Goal: Check status: Check status

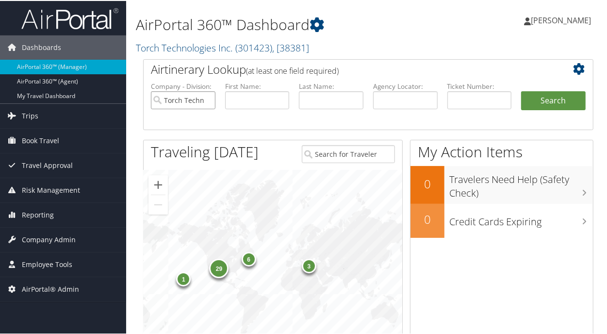
click at [205, 97] on input "Torch Technologies Inc." at bounding box center [183, 99] width 65 height 18
click at [378, 102] on input "text" at bounding box center [405, 99] width 65 height 18
type input "phxxna"
click at [521, 90] on button "Search" at bounding box center [553, 99] width 65 height 19
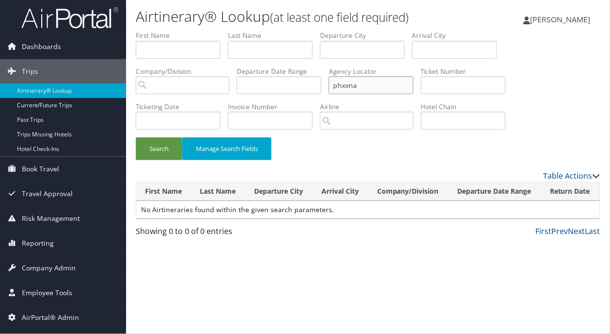
drag, startPoint x: 384, startPoint y: 91, endPoint x: 202, endPoint y: 69, distance: 182.8
click at [245, 31] on ul "First Name Last Name Departure City Arrival City Company/Division Airport/City …" at bounding box center [368, 31] width 465 height 0
click at [136, 137] on button "Search" at bounding box center [159, 148] width 47 height 23
drag, startPoint x: 383, startPoint y: 88, endPoint x: 222, endPoint y: 80, distance: 161.7
click at [226, 31] on ul "First Name Last Name Departure City Arrival City Company/Division Airport/City …" at bounding box center [368, 31] width 465 height 0
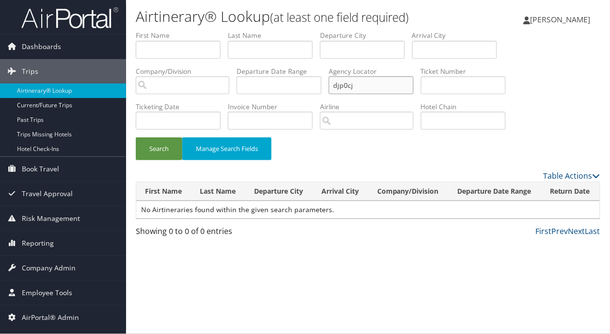
click at [136, 137] on button "Search" at bounding box center [159, 148] width 47 height 23
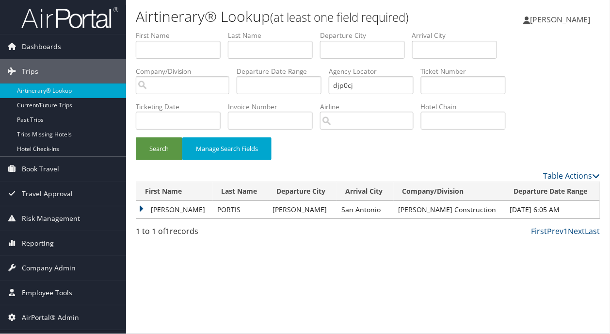
click at [143, 206] on td "[PERSON_NAME]" at bounding box center [174, 209] width 77 height 17
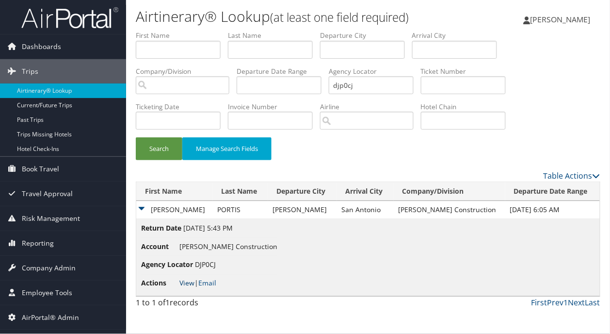
click at [185, 281] on link "View" at bounding box center [186, 282] width 15 height 9
drag, startPoint x: 364, startPoint y: 89, endPoint x: 258, endPoint y: 91, distance: 106.7
click at [258, 31] on ul "First Name Last Name Departure City Arrival City Company/Division Airport/City …" at bounding box center [368, 31] width 465 height 0
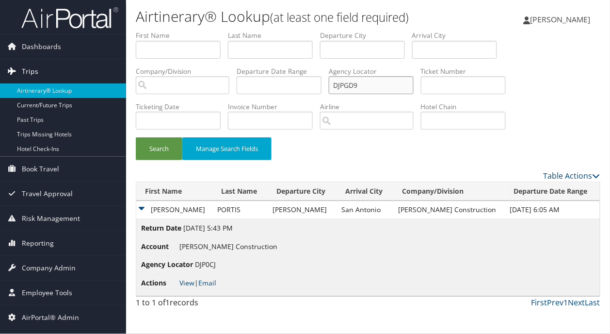
type input "DJPGD9"
click at [136, 137] on button "Search" at bounding box center [159, 148] width 47 height 23
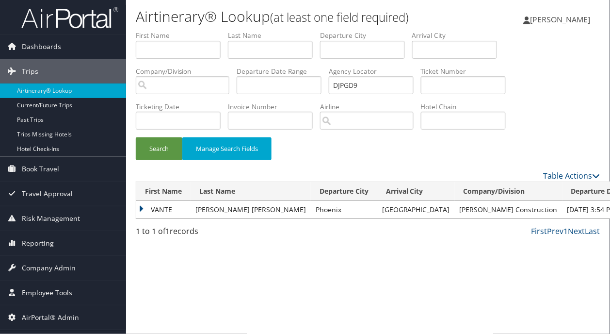
click at [142, 210] on td "VANTE" at bounding box center [163, 209] width 54 height 17
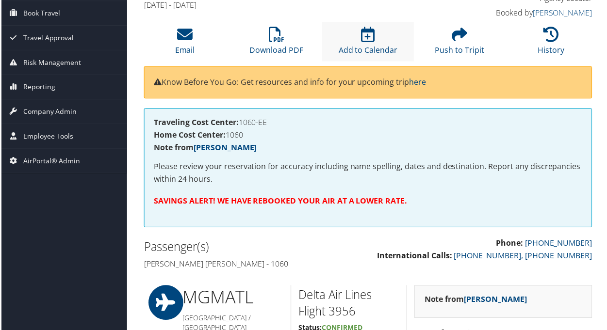
scroll to position [182, 0]
